Goal: Information Seeking & Learning: Learn about a topic

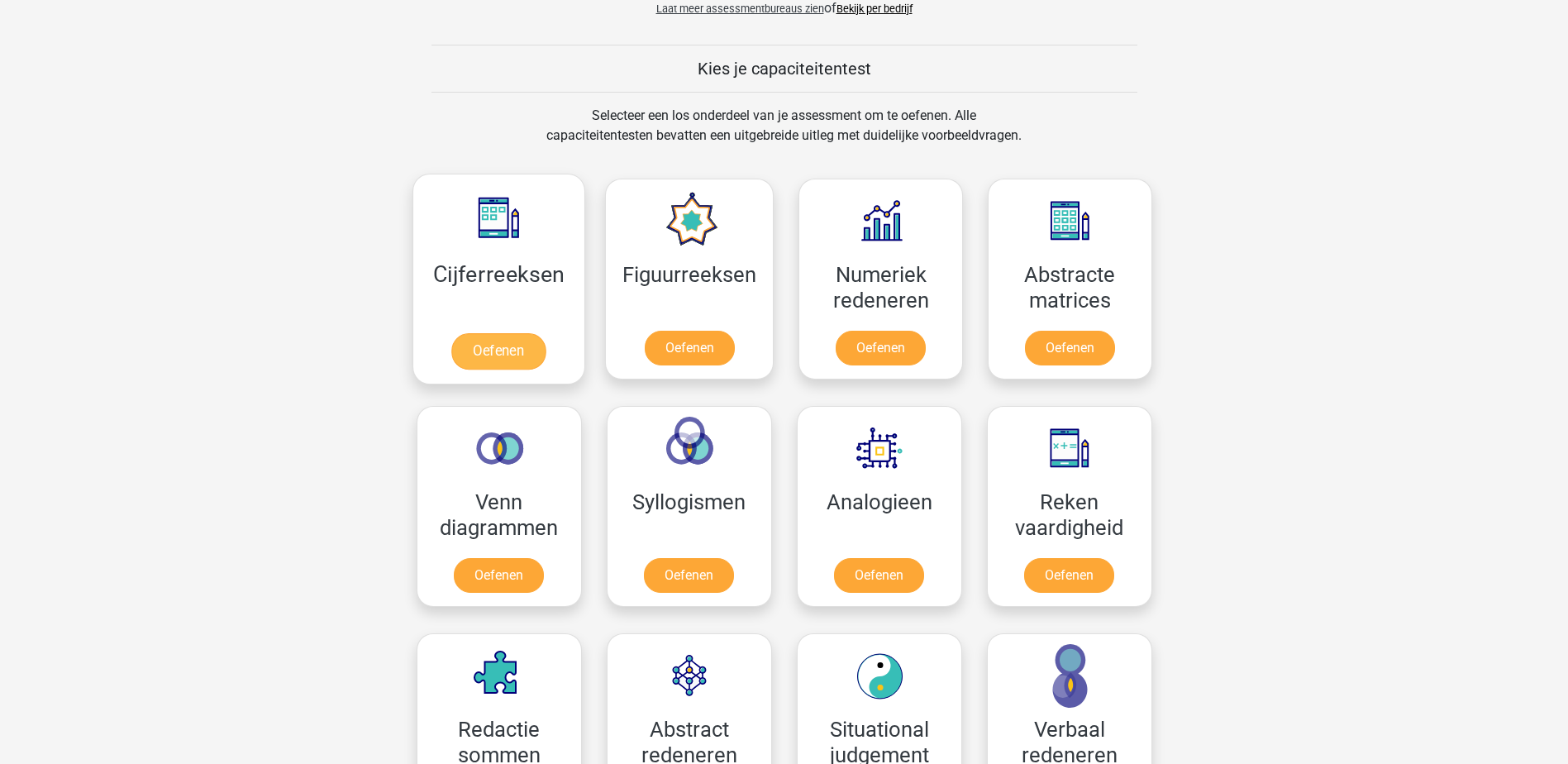
scroll to position [579, 0]
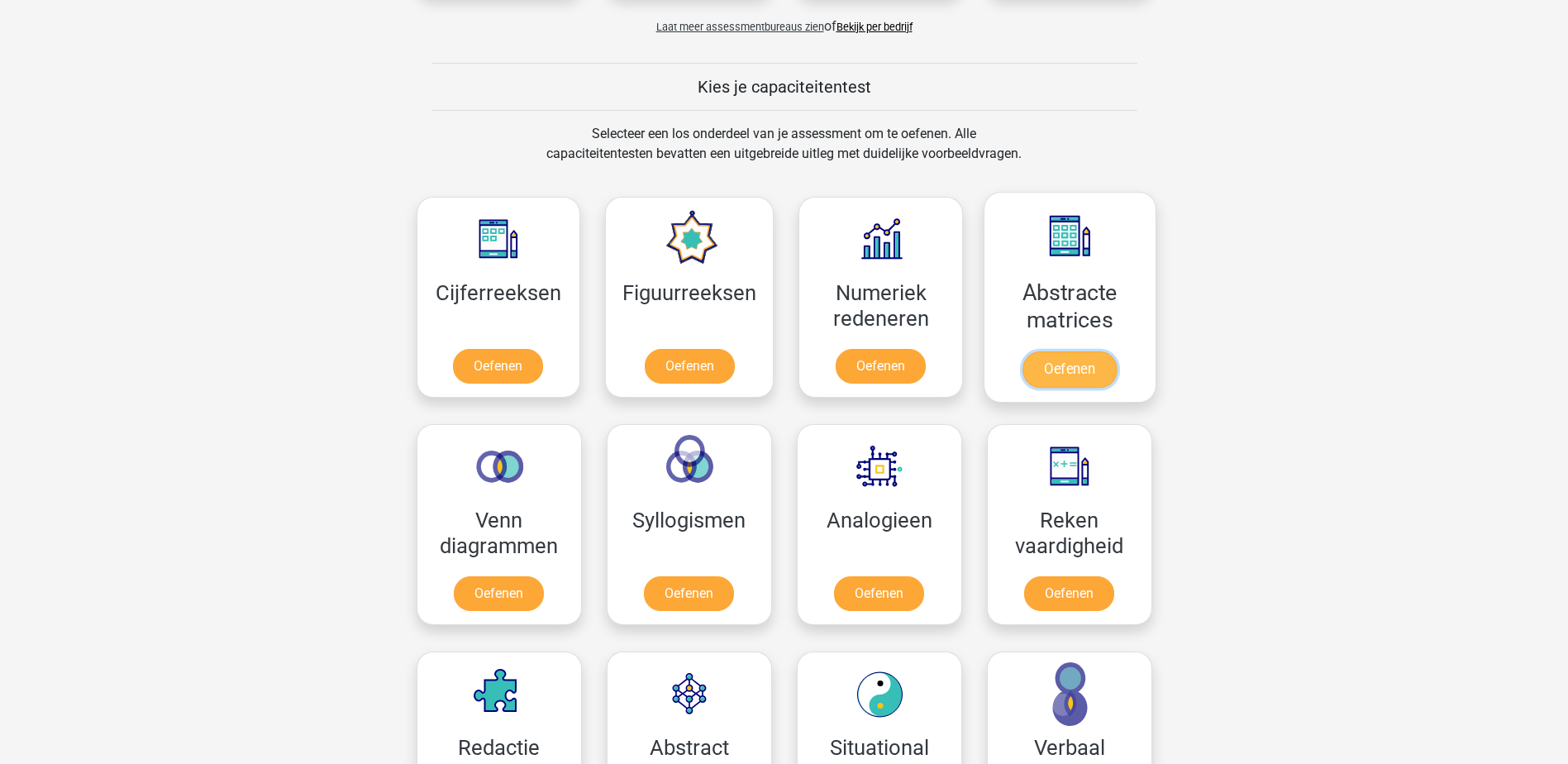
click at [1095, 378] on link "Oefenen" at bounding box center [1070, 370] width 94 height 37
click at [899, 369] on link "Oefenen" at bounding box center [880, 370] width 94 height 37
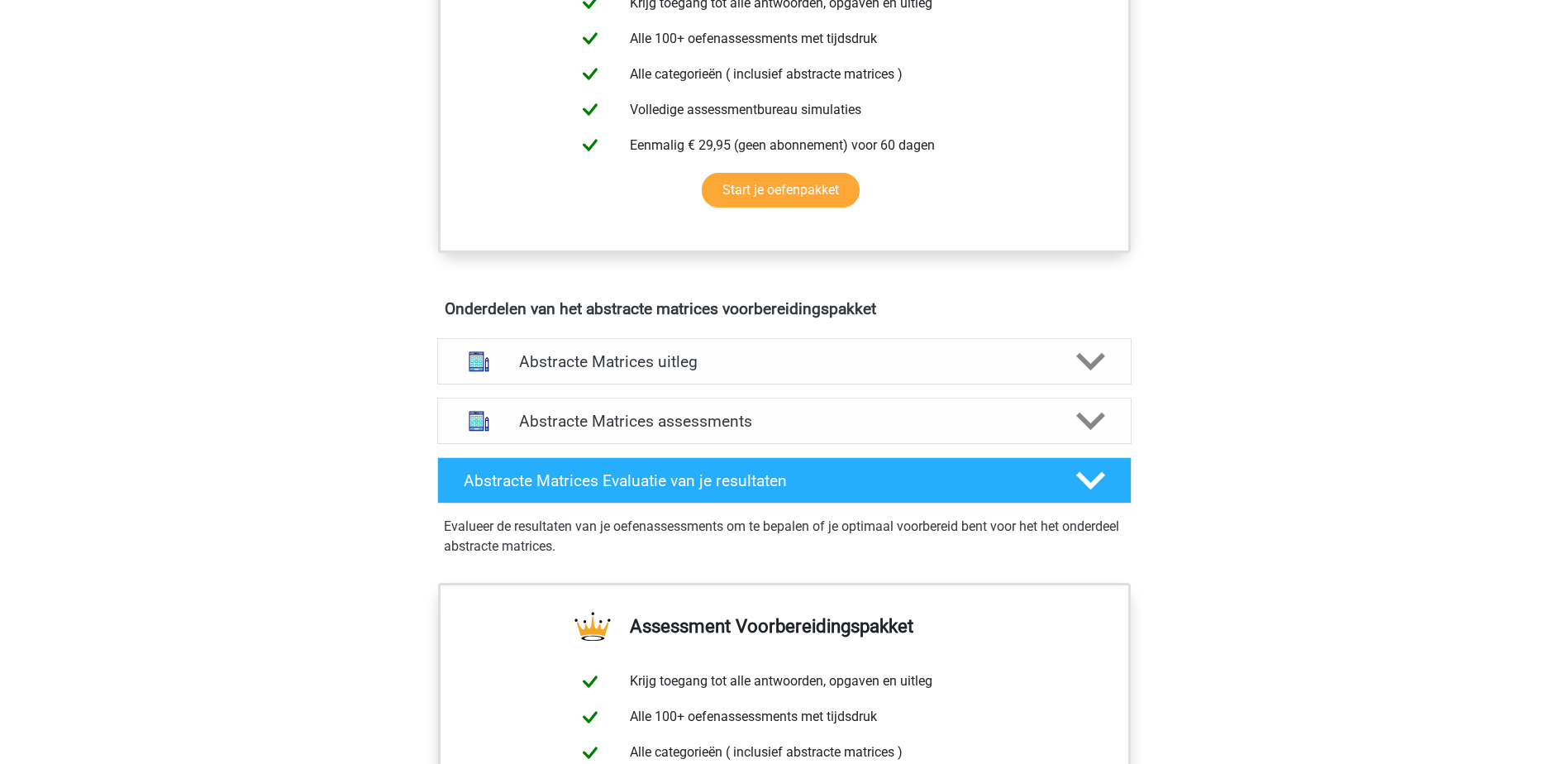
scroll to position [744, 0]
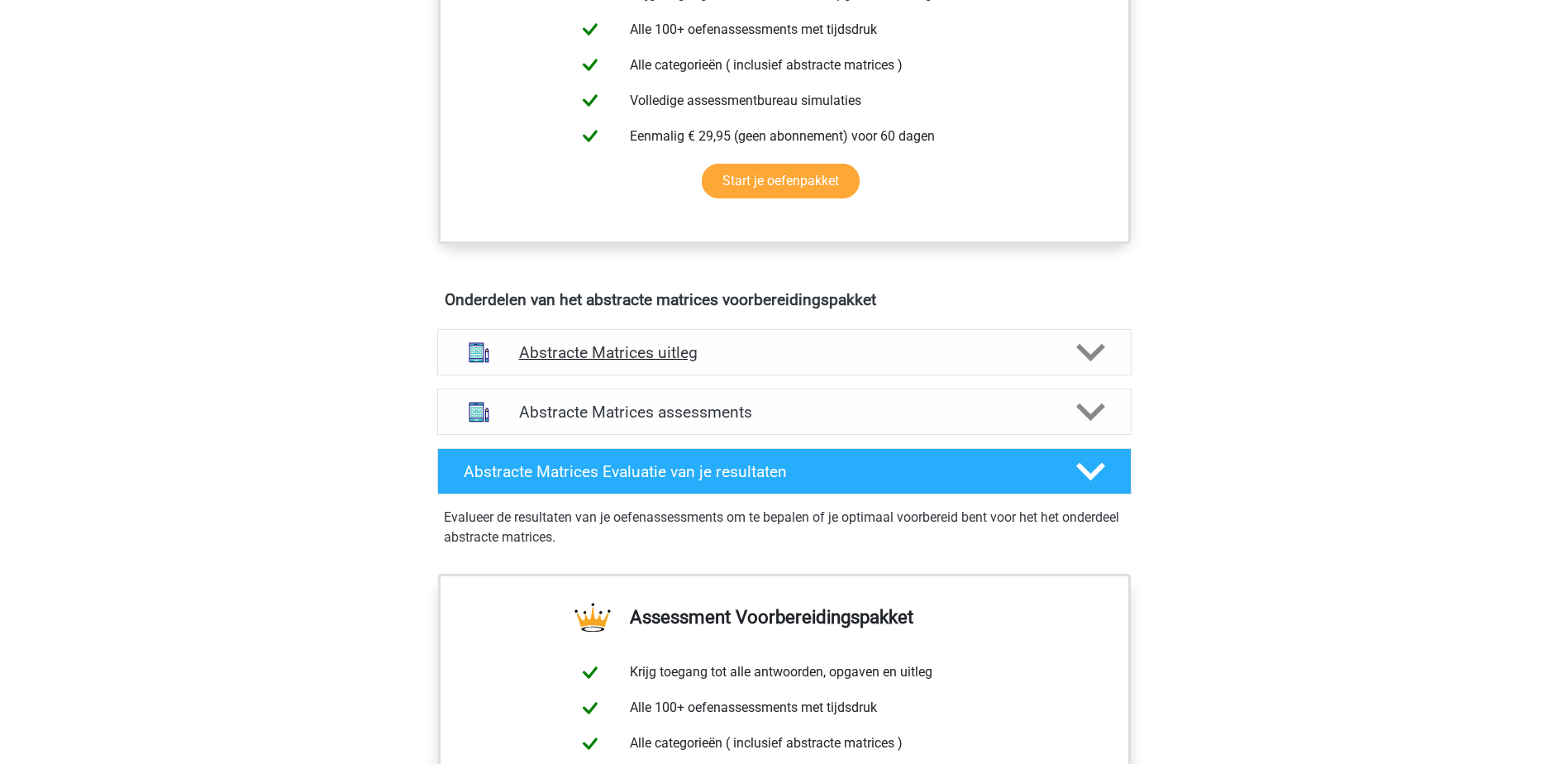
click at [655, 358] on h4 "Abstracte Matrices uitleg" at bounding box center [784, 352] width 530 height 19
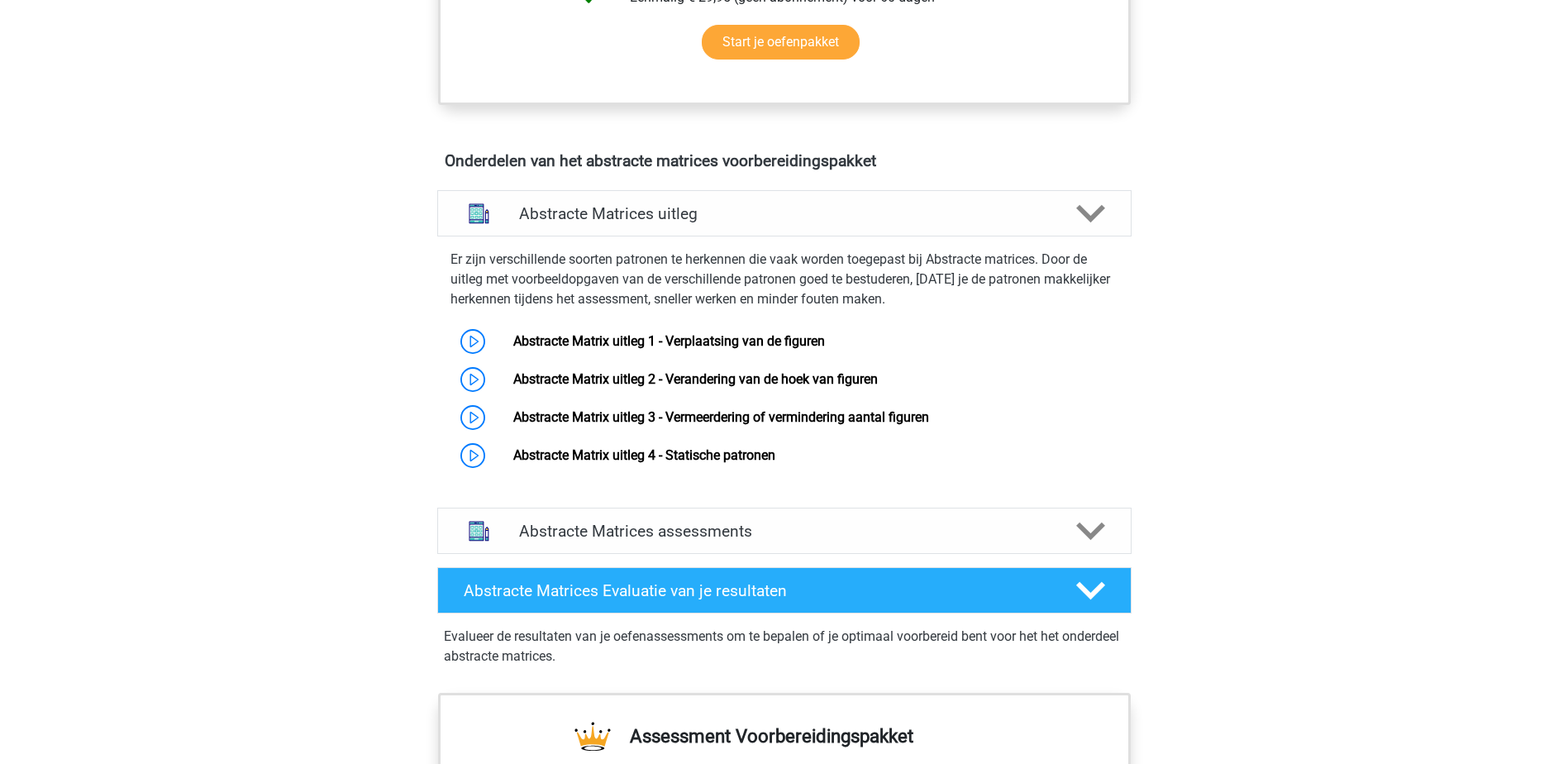
scroll to position [910, 0]
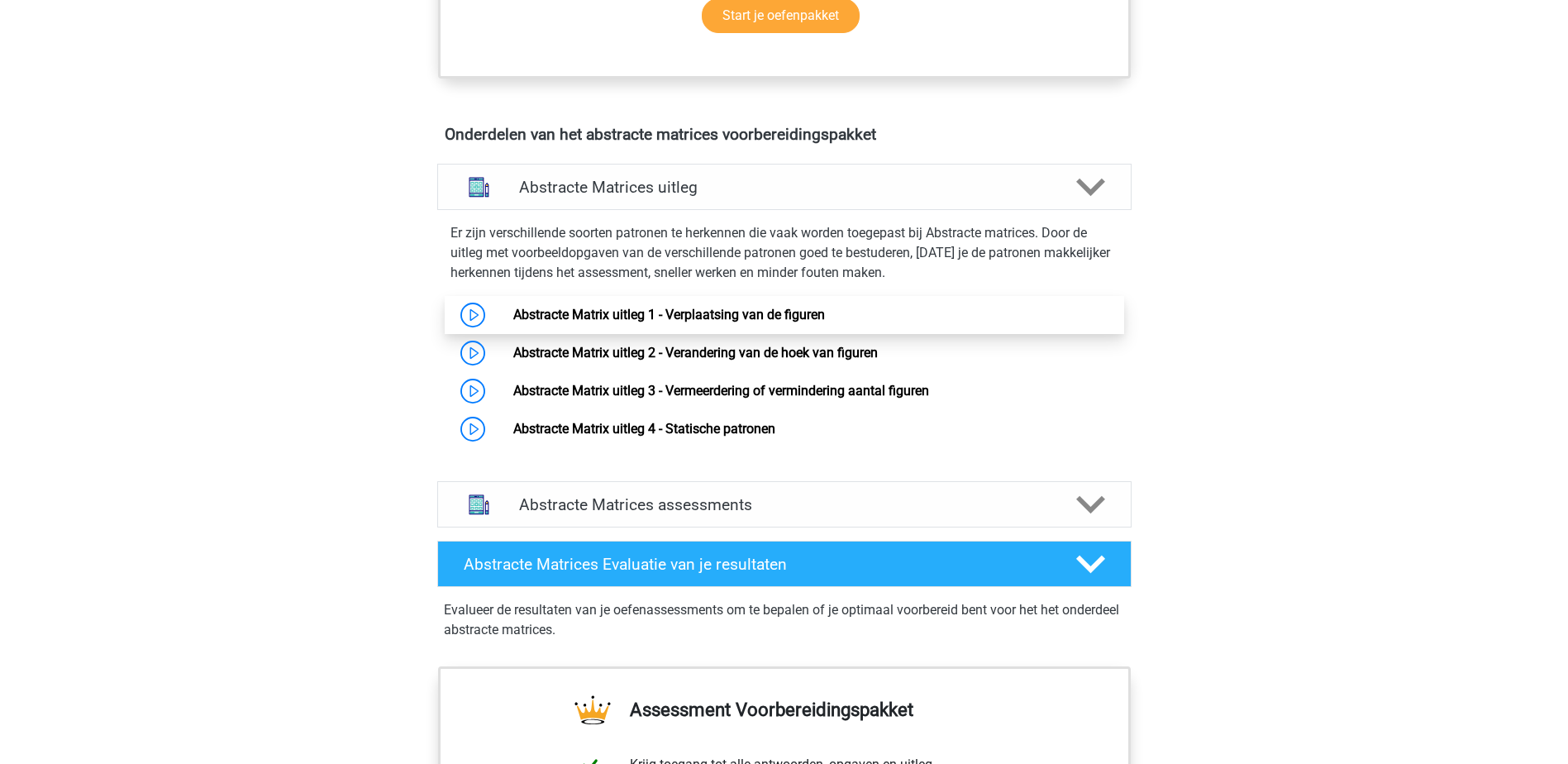
click at [588, 316] on link "Abstracte Matrix uitleg 1 - Verplaatsing van de figuren" at bounding box center [669, 315] width 311 height 16
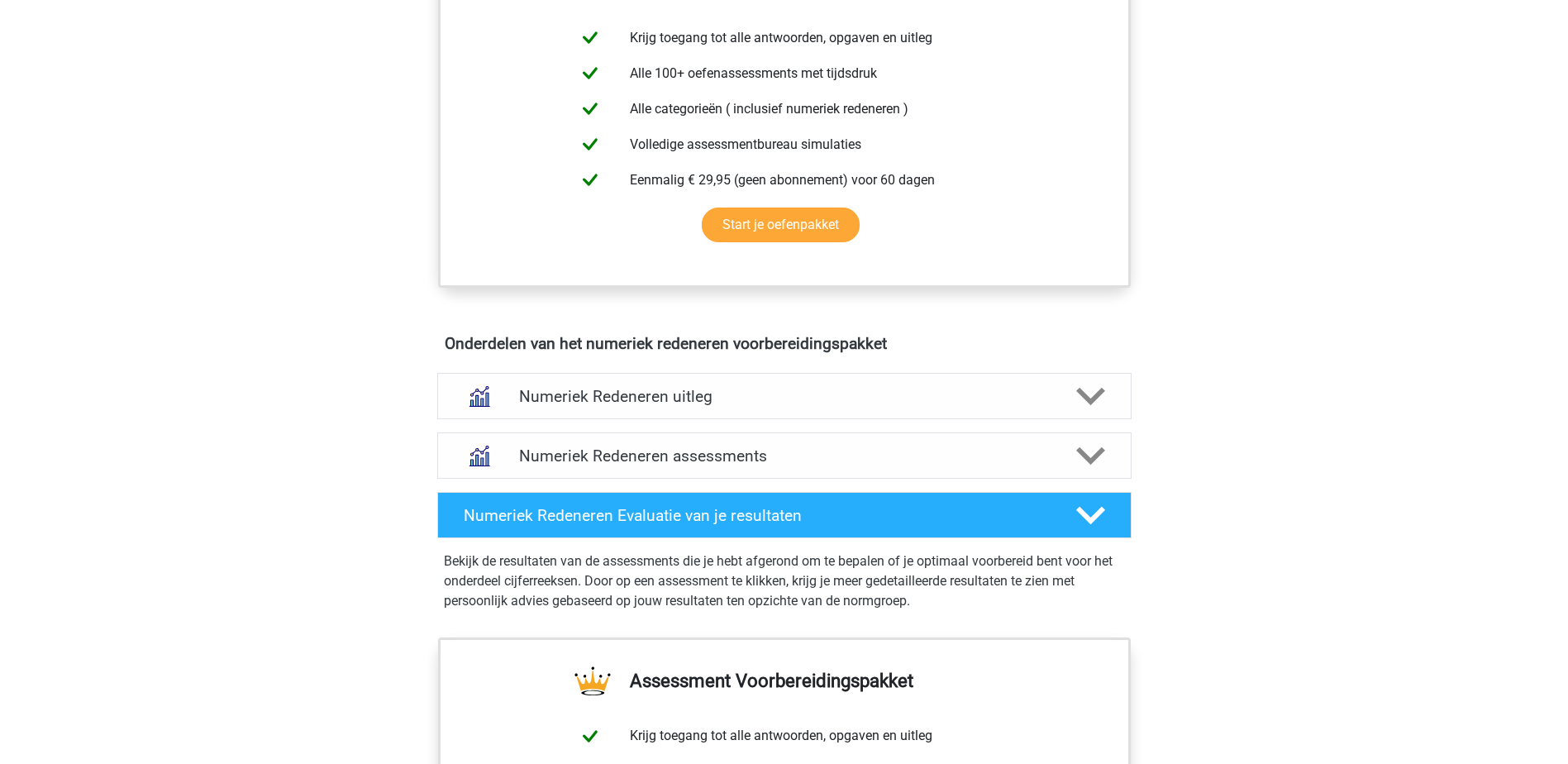
scroll to position [744, 0]
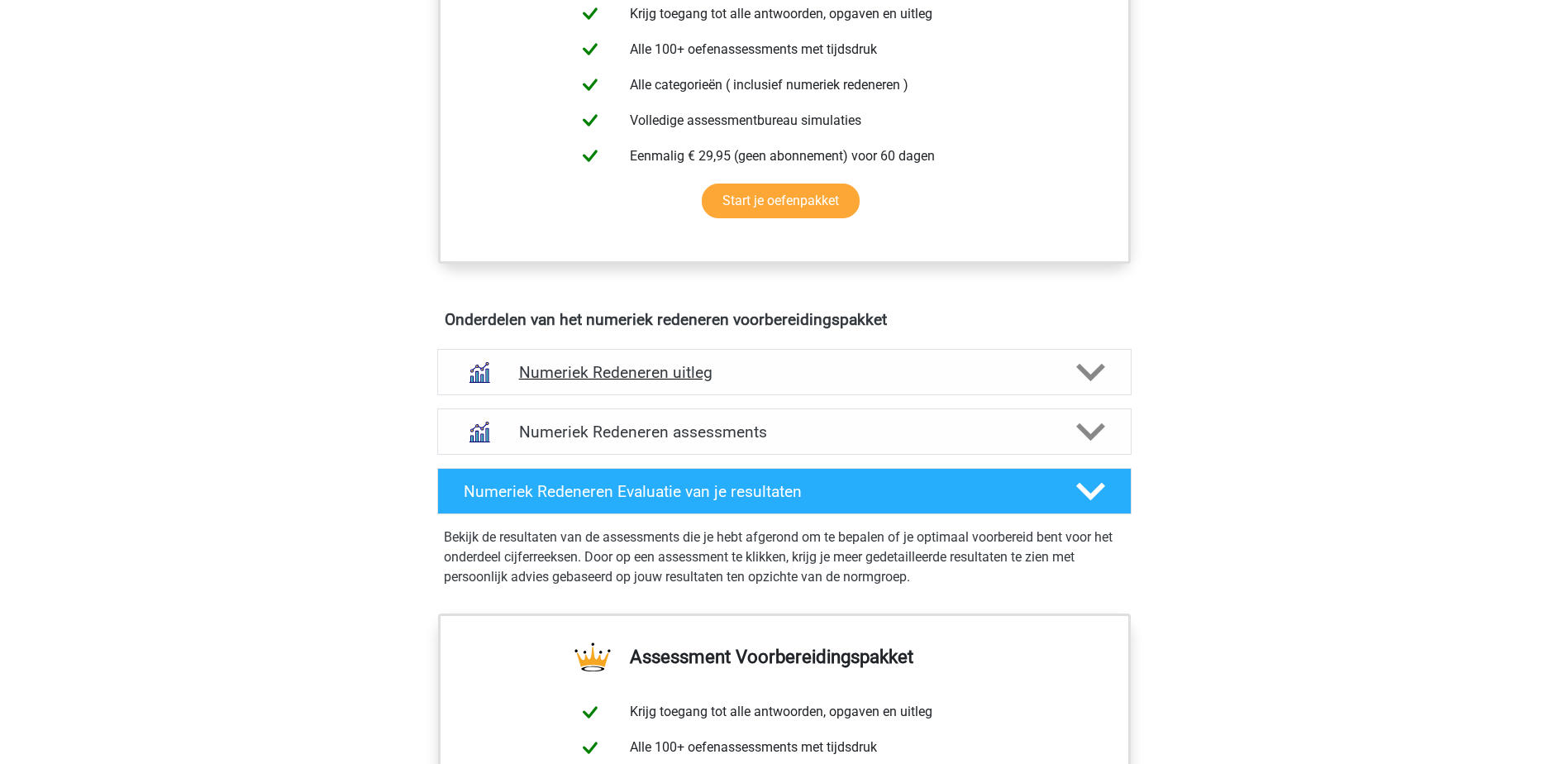
click at [654, 378] on h4 "Numeriek Redeneren uitleg" at bounding box center [784, 372] width 530 height 19
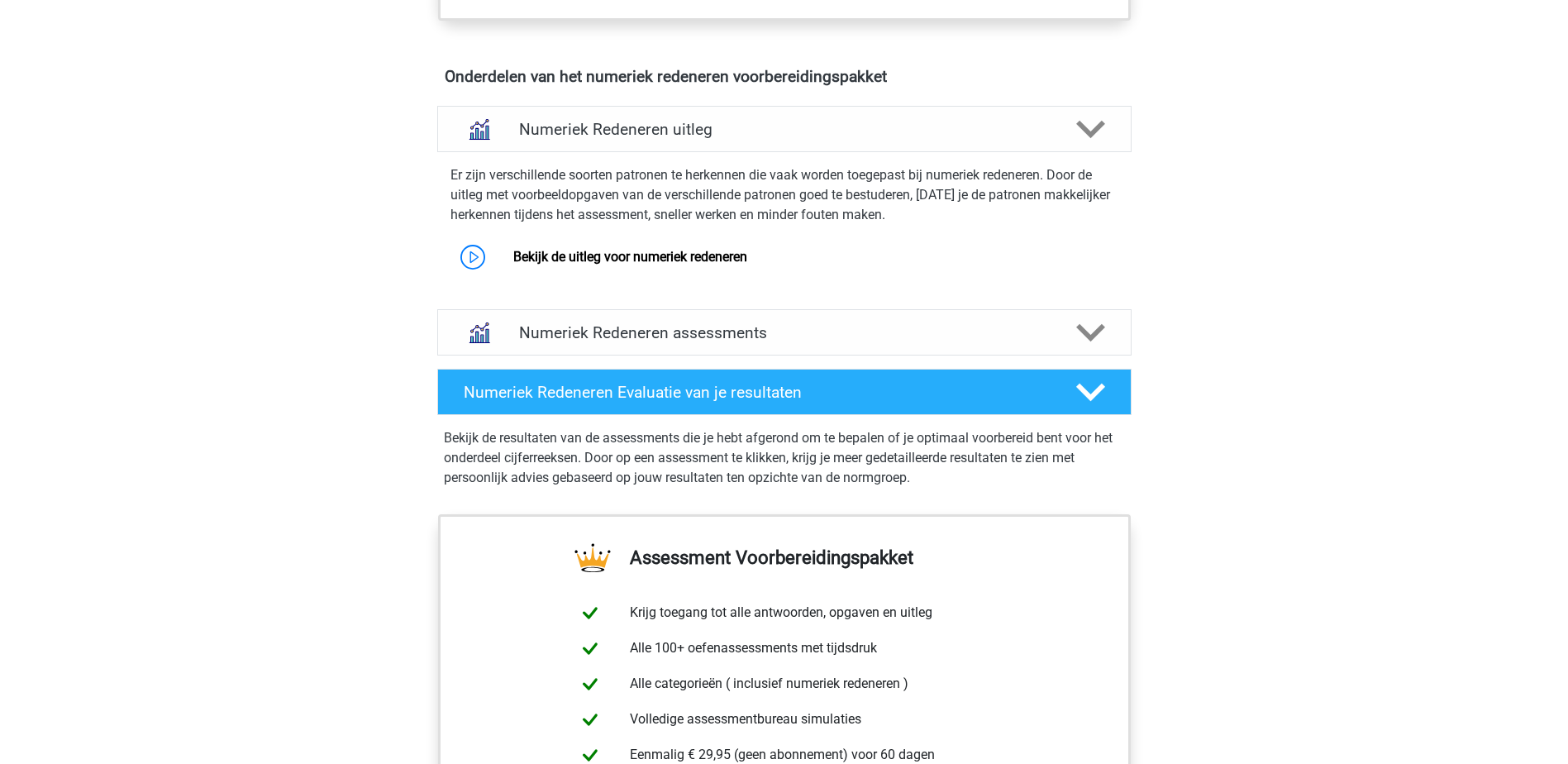
scroll to position [992, 0]
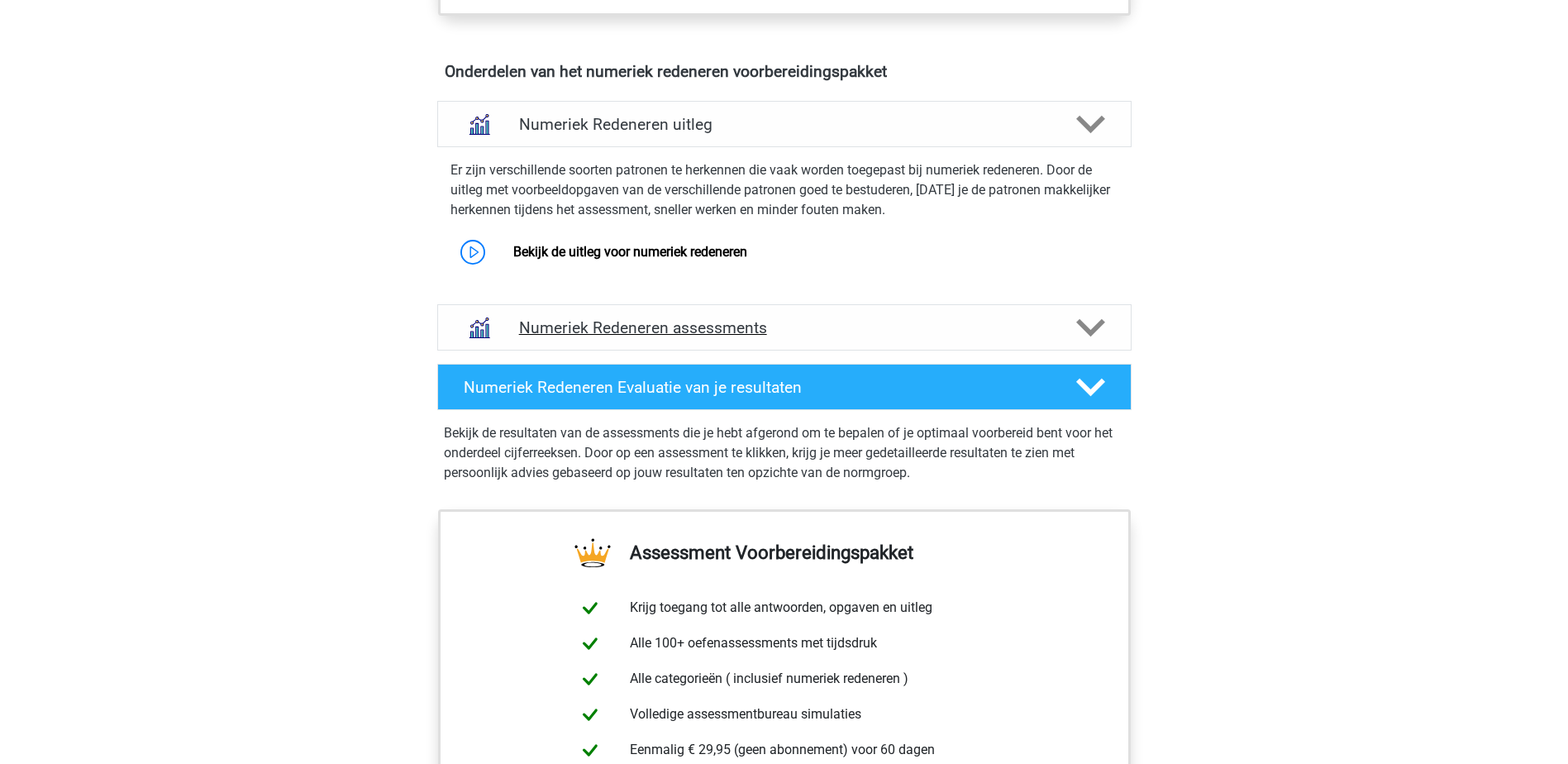
click at [622, 331] on h4 "Numeriek Redeneren assessments" at bounding box center [784, 328] width 530 height 19
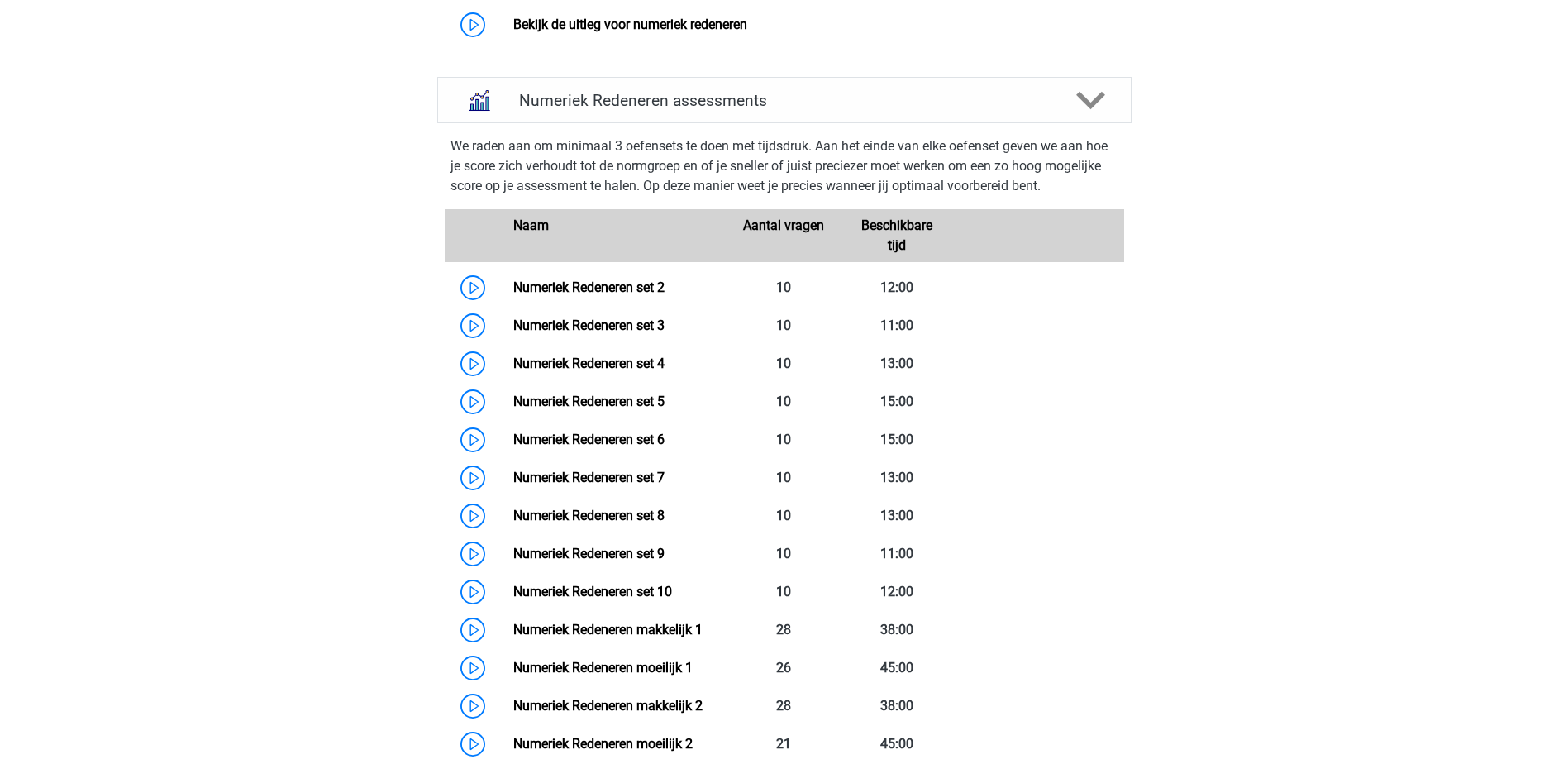
scroll to position [1240, 0]
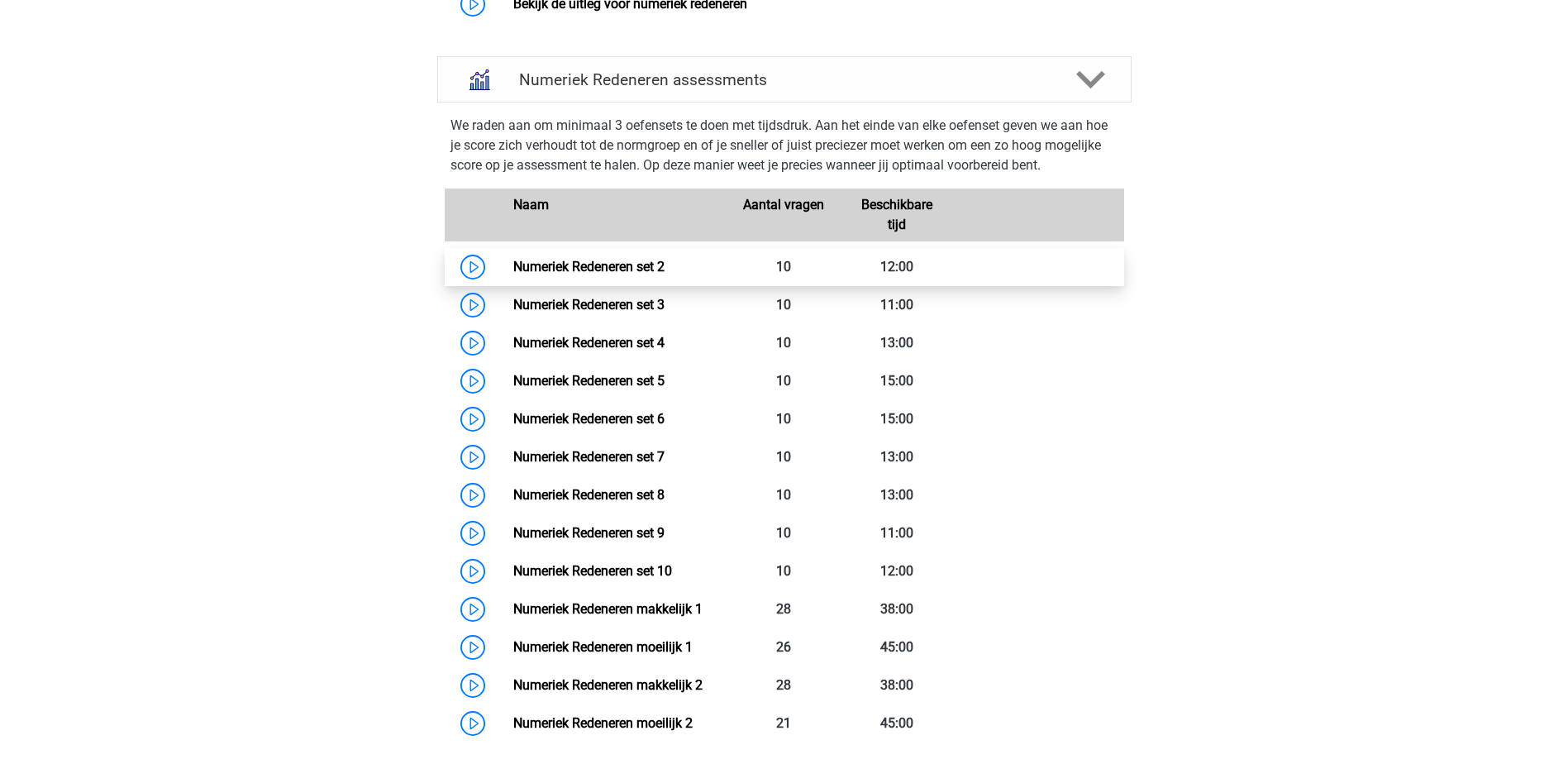
click at [548, 263] on link "Numeriek Redeneren set 2" at bounding box center [589, 267] width 151 height 16
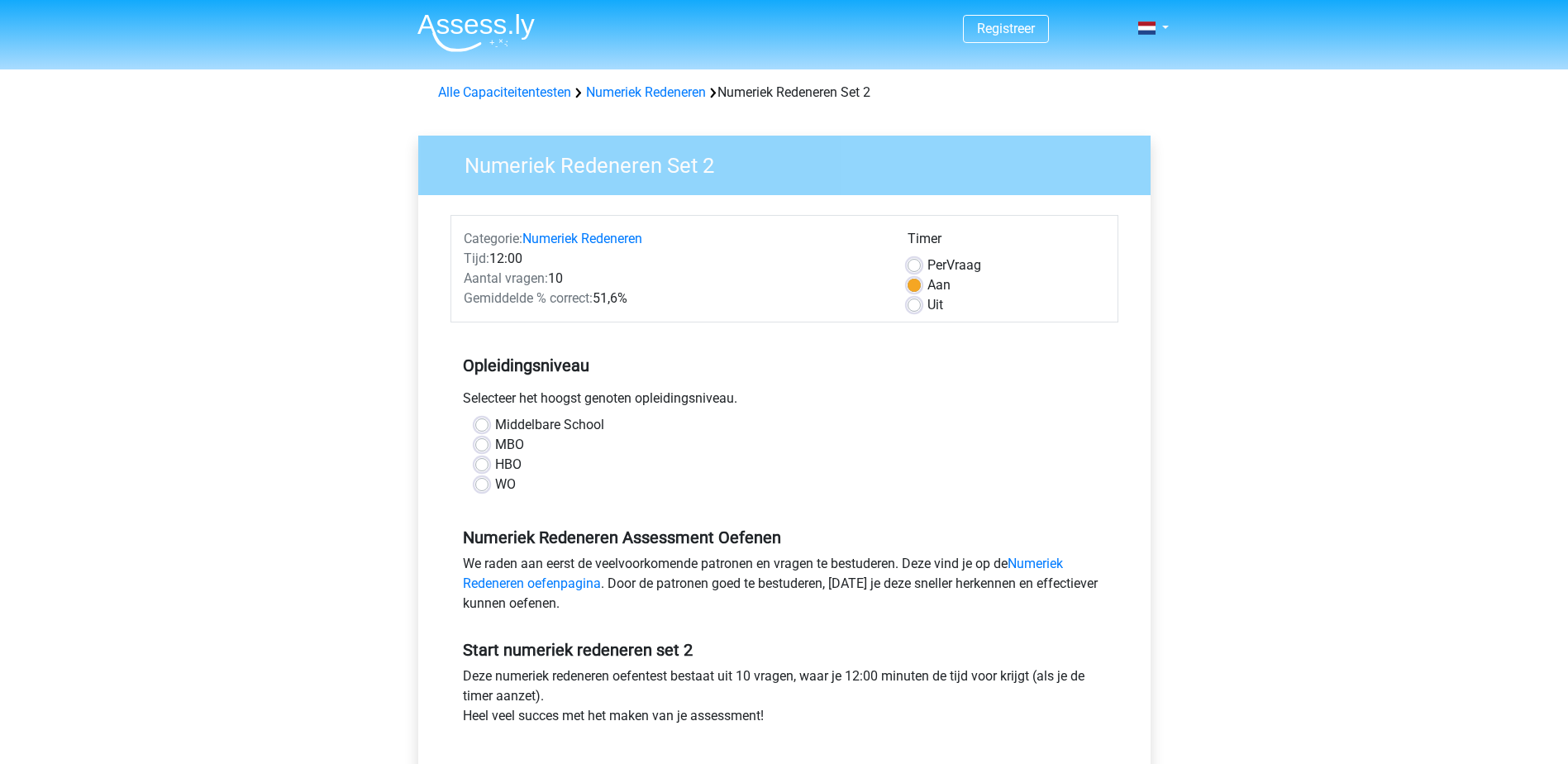
drag, startPoint x: 485, startPoint y: 482, endPoint x: 469, endPoint y: 482, distance: 16.0
click at [495, 482] on label "WO" at bounding box center [505, 484] width 20 height 20
click at [486, 482] on input "WO" at bounding box center [481, 483] width 13 height 17
radio input "true"
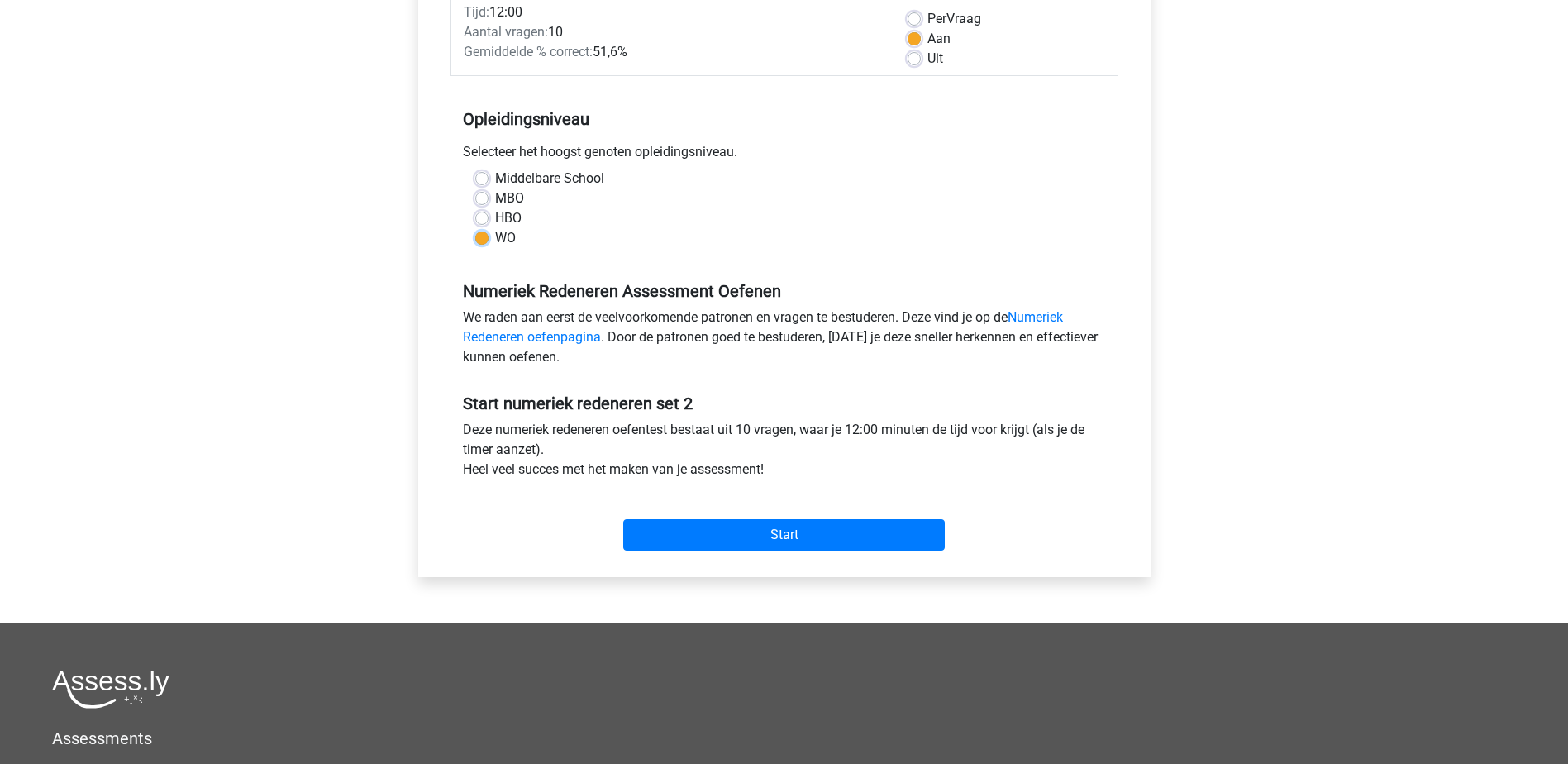
scroll to position [248, 0]
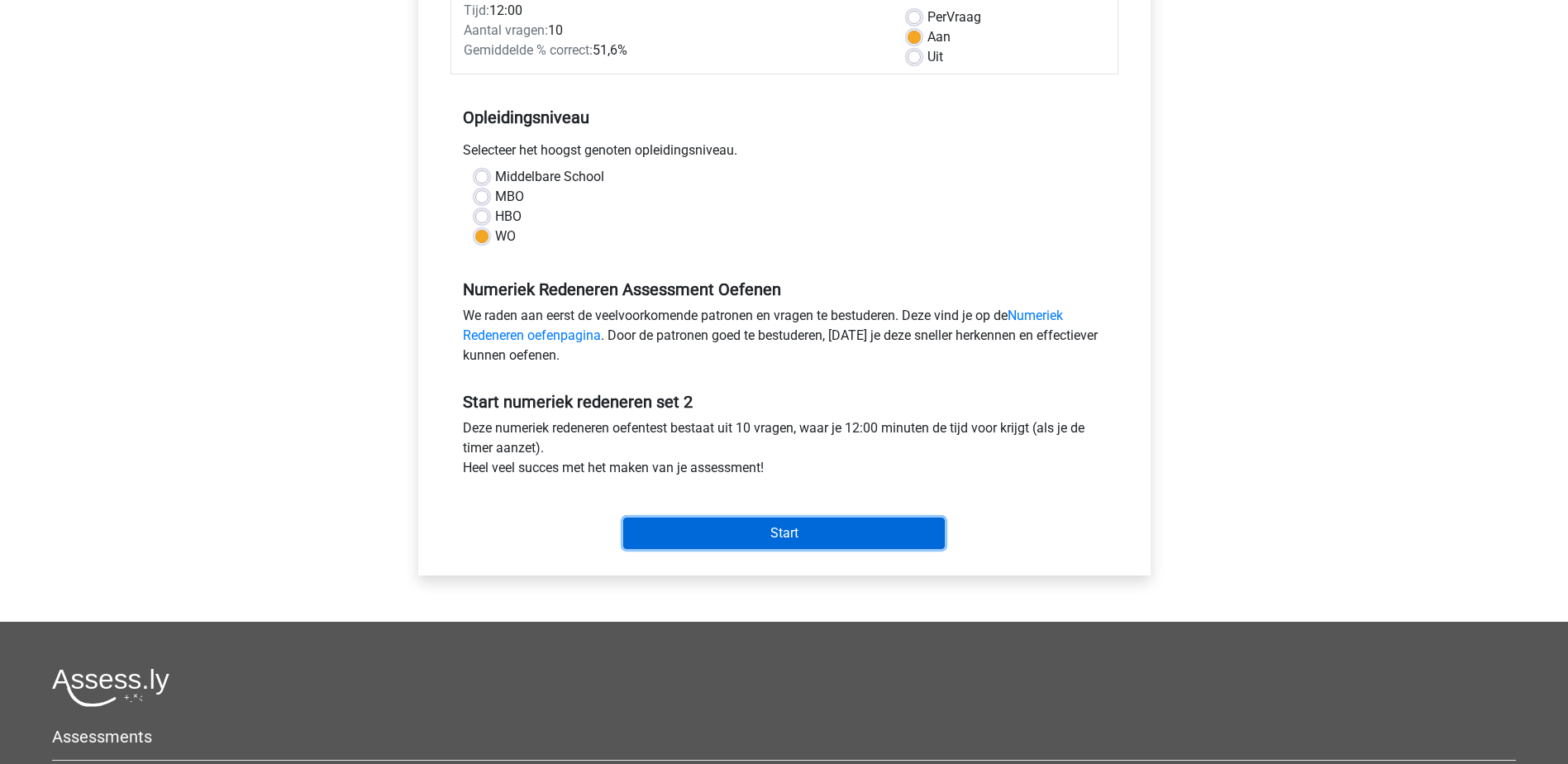
click at [780, 528] on input "Start" at bounding box center [783, 532] width 321 height 31
